Goal: Find specific page/section: Find specific page/section

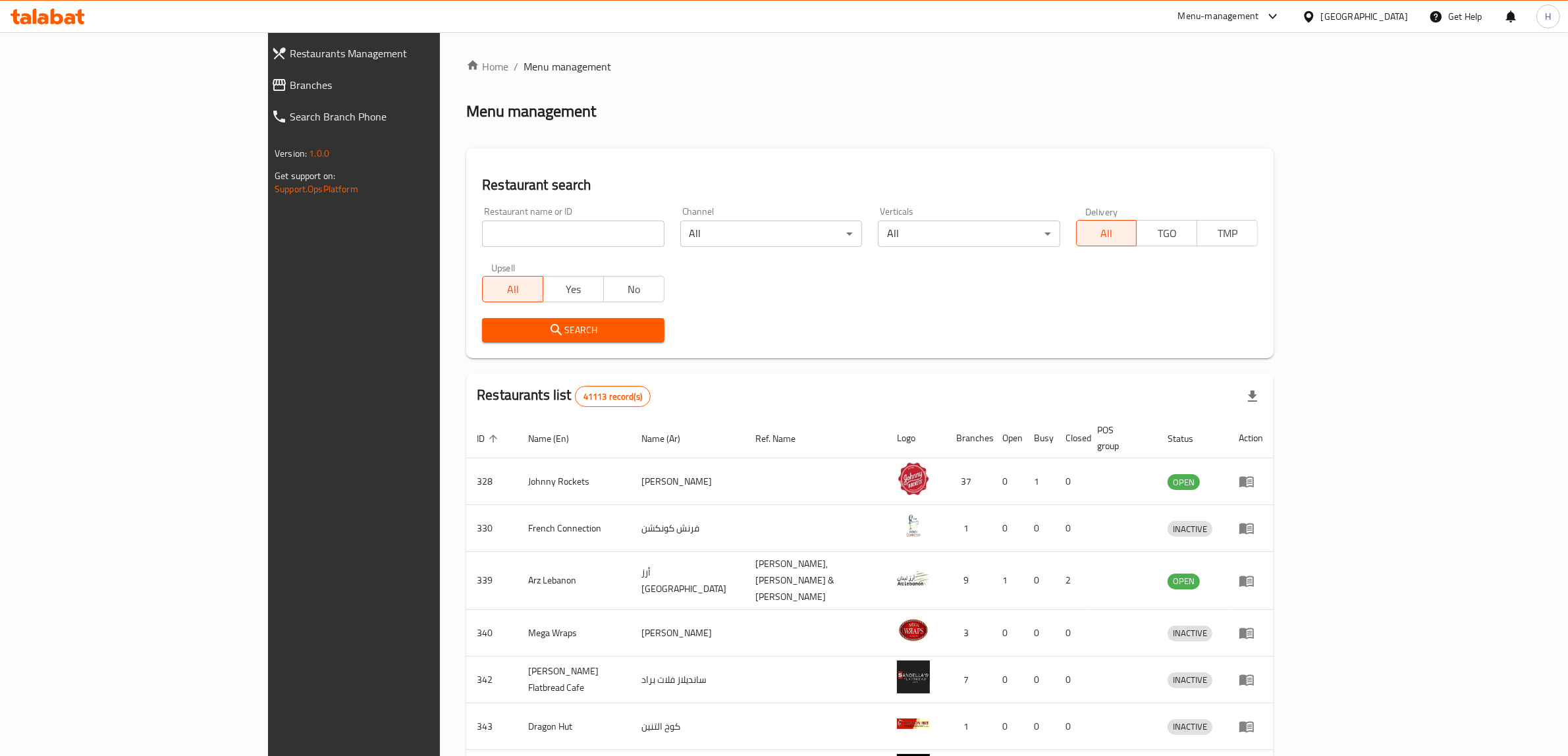
click at [1382, 20] on div "United Arab Emirates" at bounding box center [1364, 17] width 87 height 15
click at [1259, 261] on div "Oman" at bounding box center [1308, 258] width 197 height 30
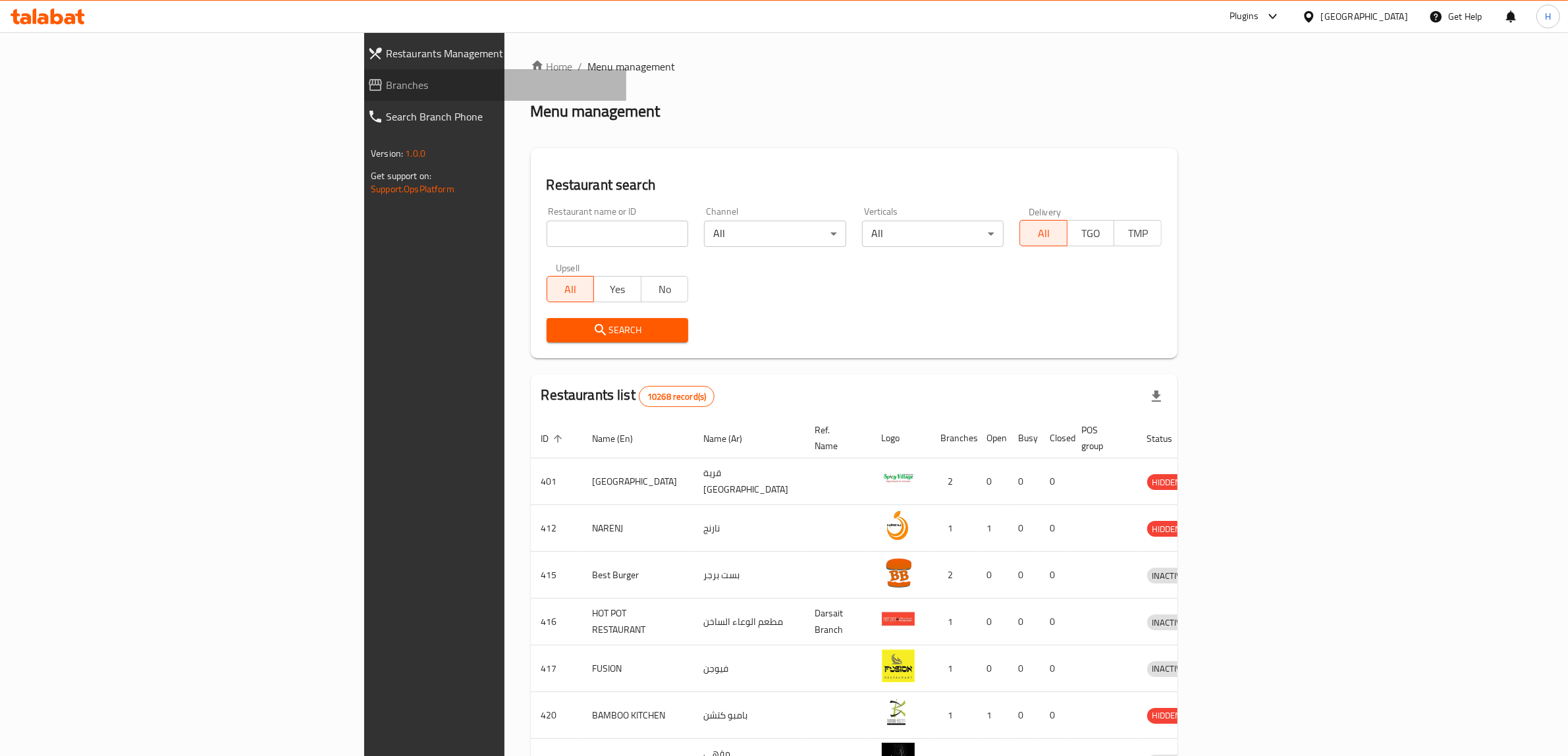
click at [386, 87] on span "Branches" at bounding box center [500, 85] width 230 height 16
